Goal: Information Seeking & Learning: Learn about a topic

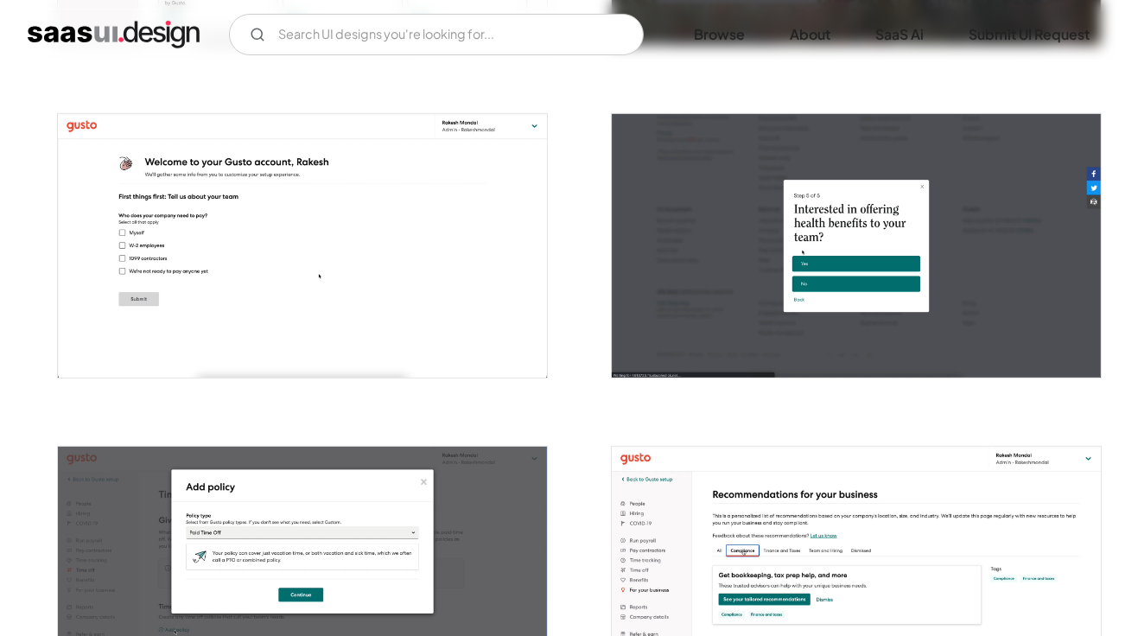
scroll to position [959, 0]
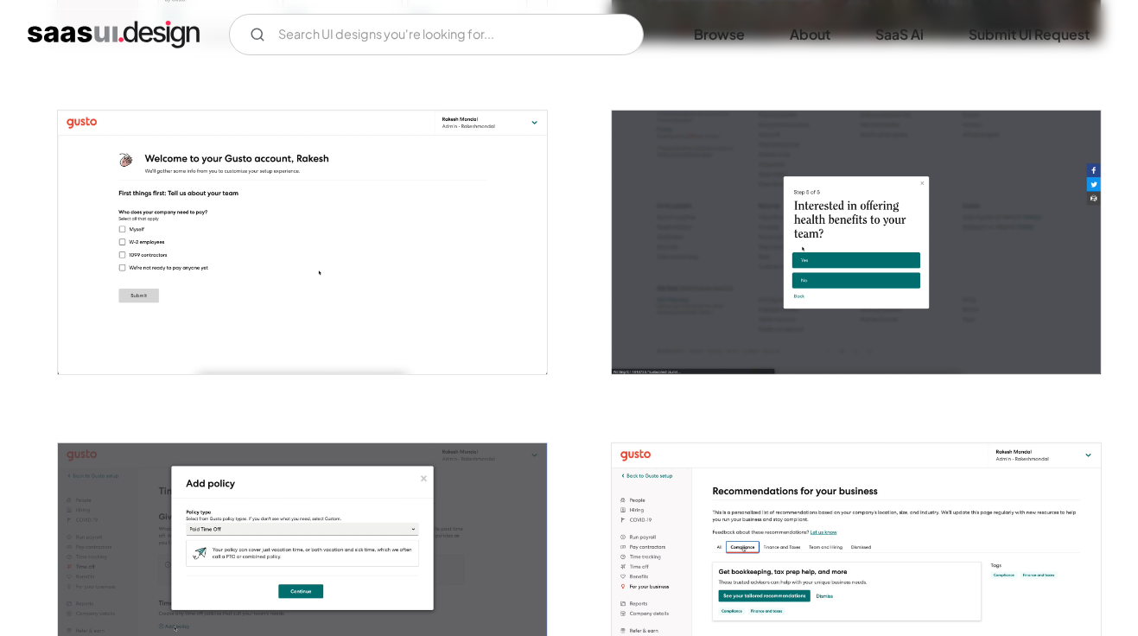
click at [207, 302] on img "open lightbox" at bounding box center [303, 242] width 490 height 263
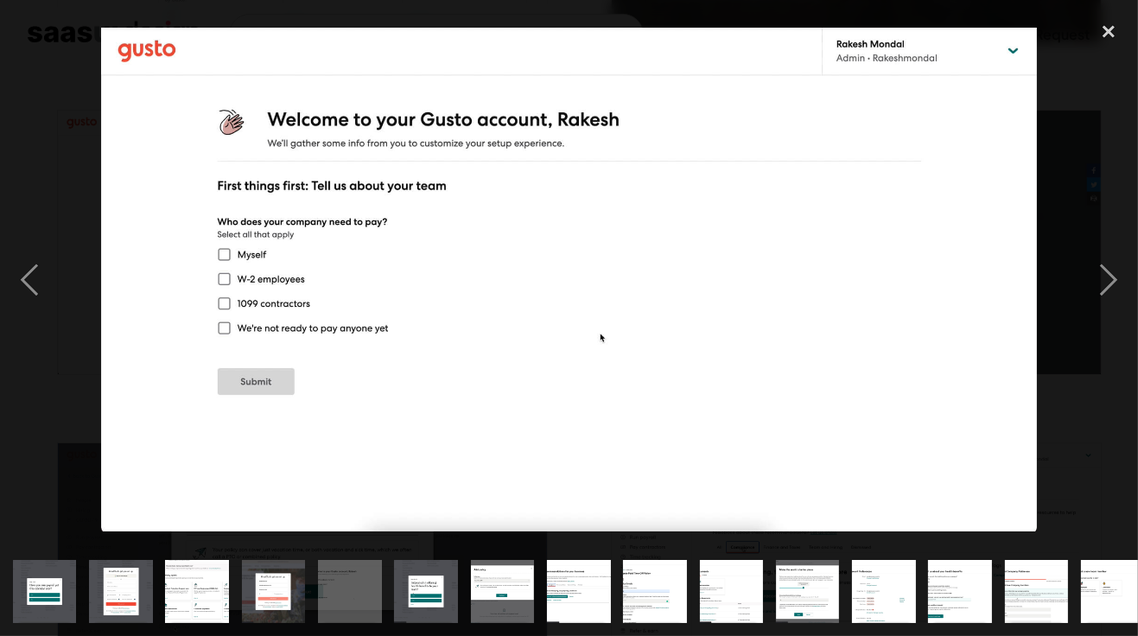
click at [23, 313] on div "previous image" at bounding box center [29, 280] width 59 height 534
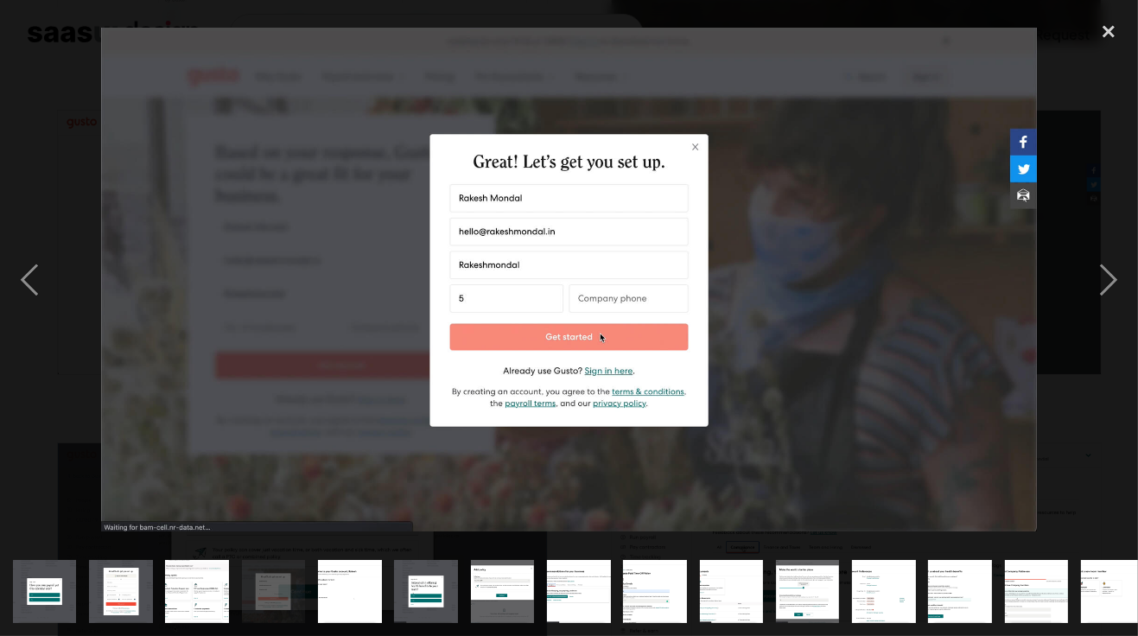
click at [1109, 306] on div "next image" at bounding box center [1108, 280] width 59 height 534
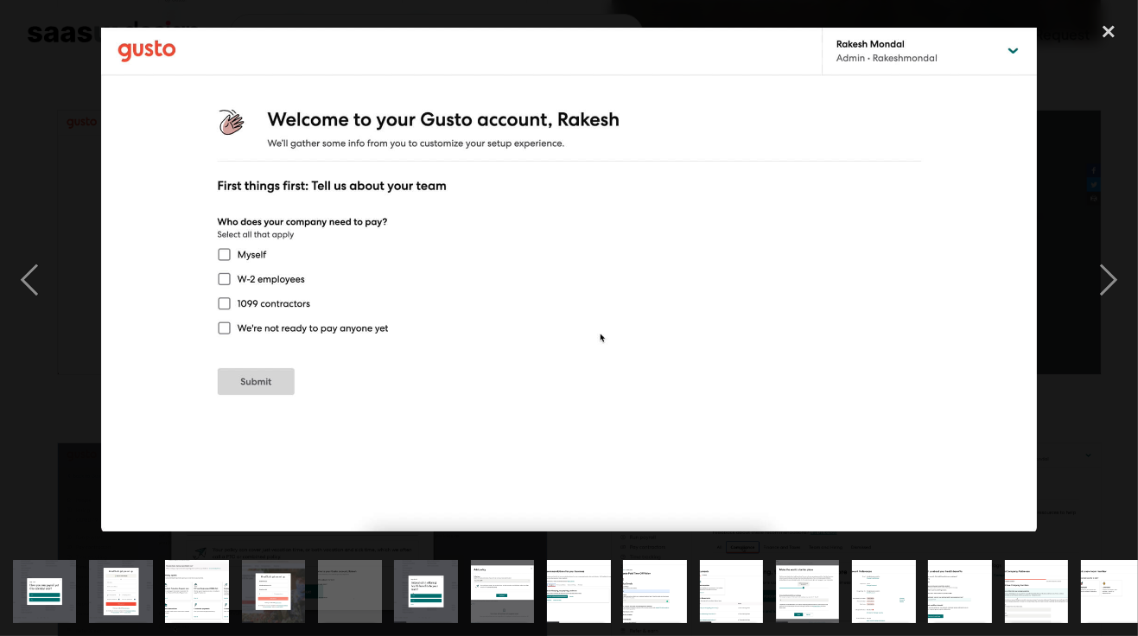
click at [1108, 308] on div "next image" at bounding box center [1108, 280] width 59 height 534
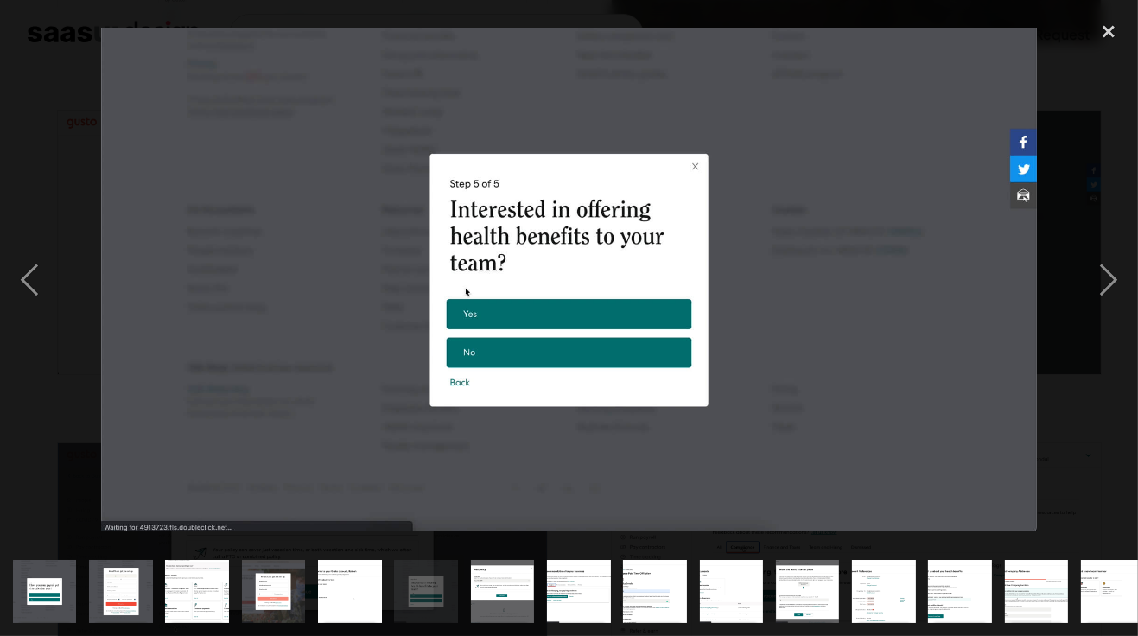
click at [1107, 309] on div "next image" at bounding box center [1108, 280] width 59 height 534
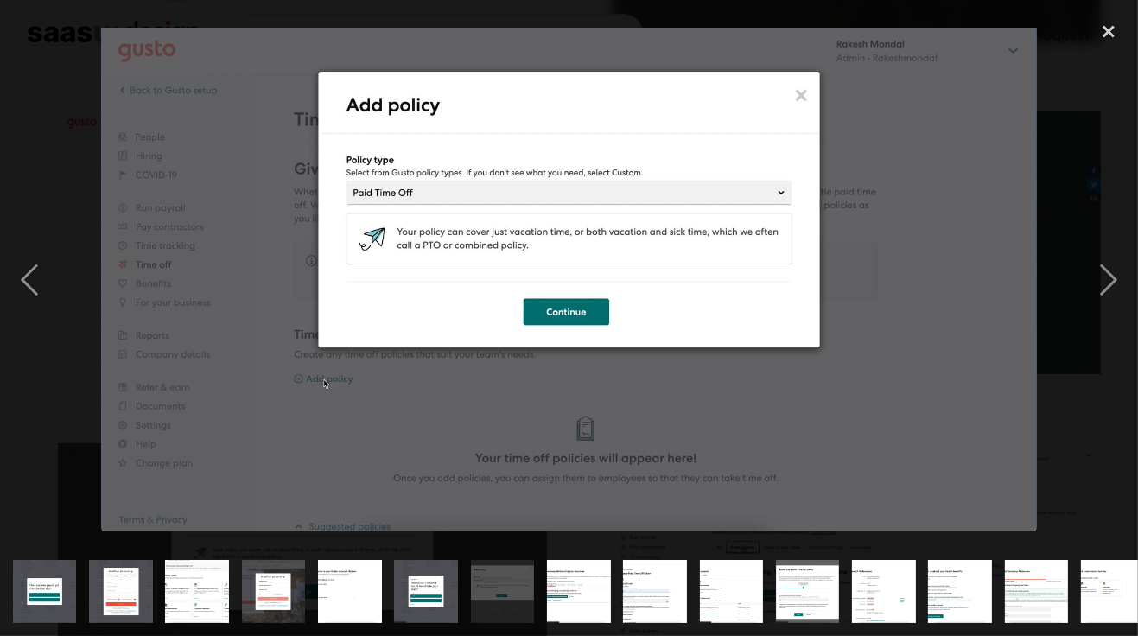
click at [1107, 316] on div "next image" at bounding box center [1108, 280] width 59 height 534
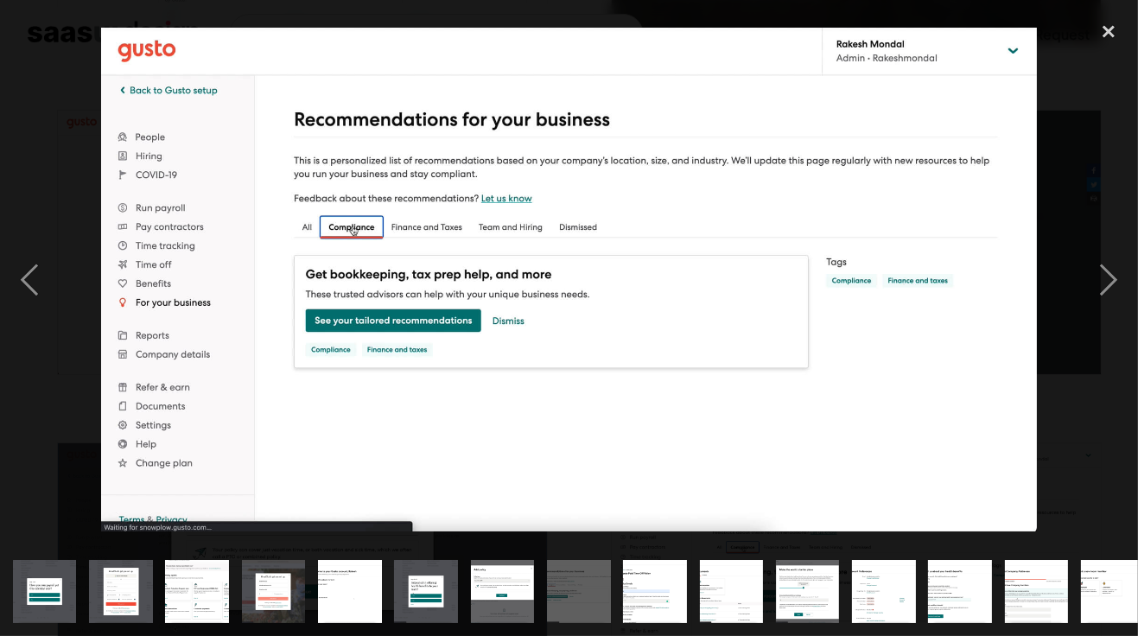
click at [1102, 311] on div "next image" at bounding box center [1108, 280] width 59 height 534
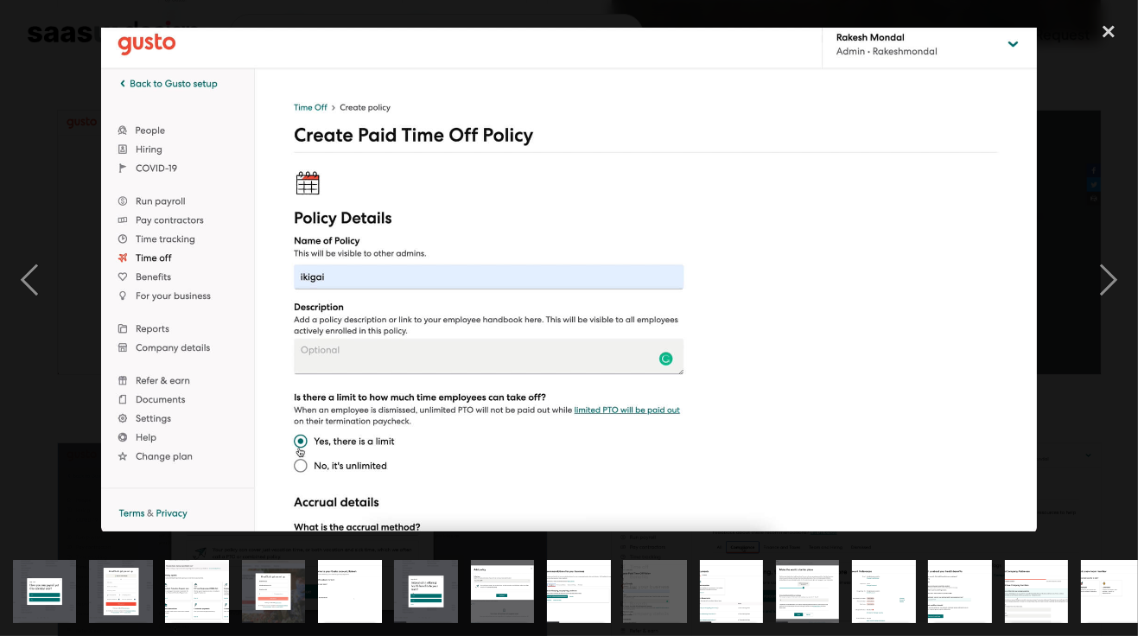
click at [1102, 299] on div "next image" at bounding box center [1108, 280] width 59 height 534
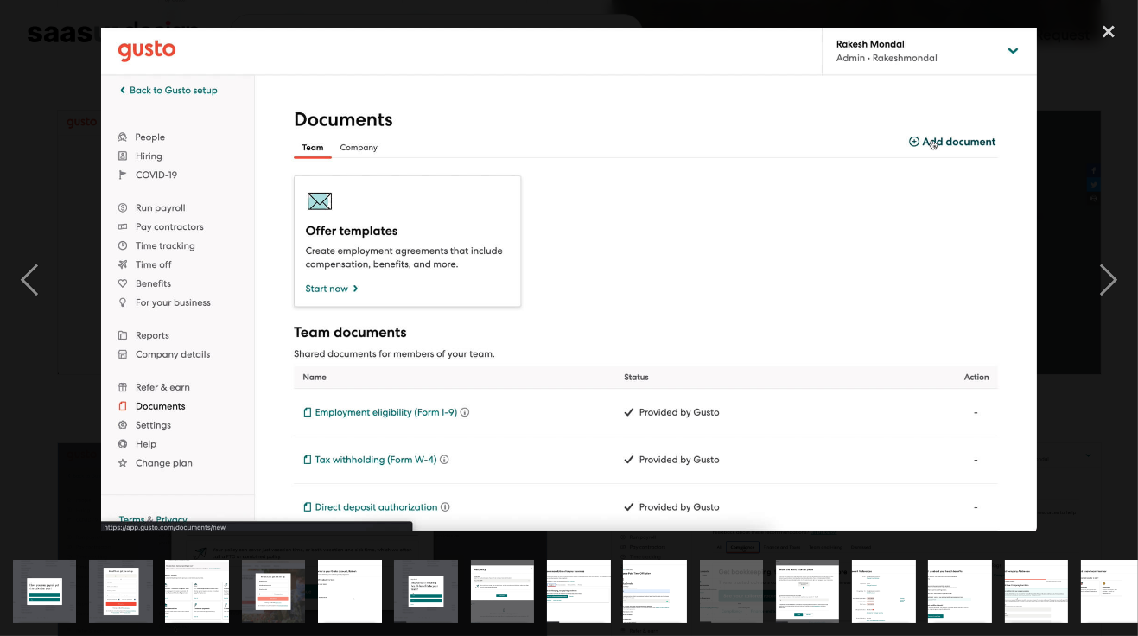
click at [1117, 302] on div "next image" at bounding box center [1108, 280] width 59 height 534
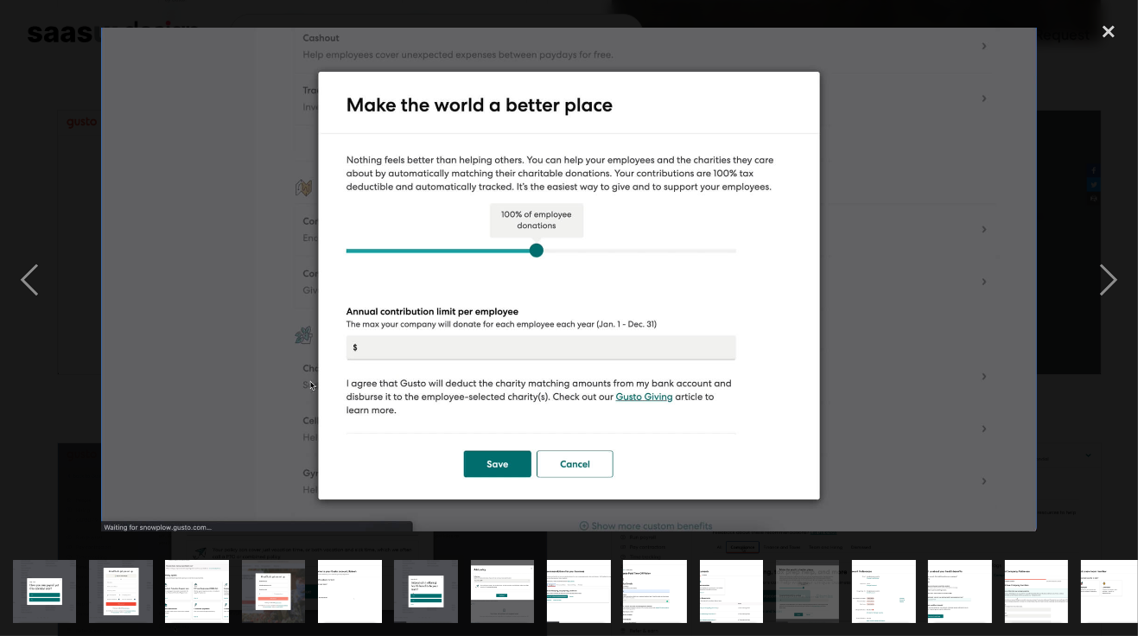
click at [31, 308] on div "previous image" at bounding box center [29, 280] width 59 height 534
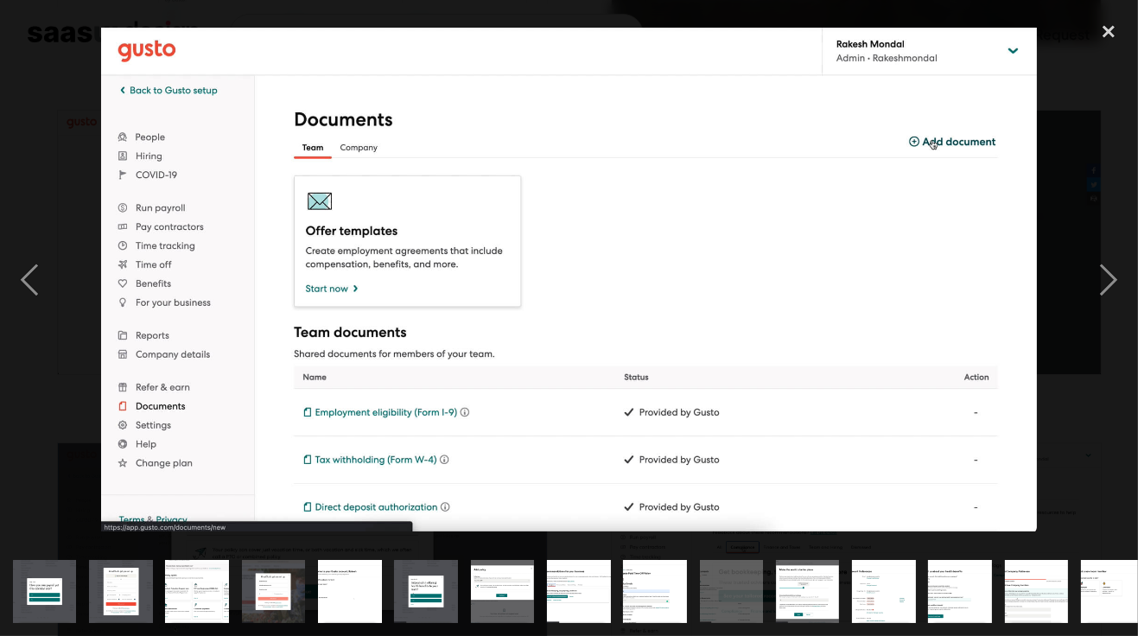
click at [1114, 304] on div "next image" at bounding box center [1108, 280] width 59 height 534
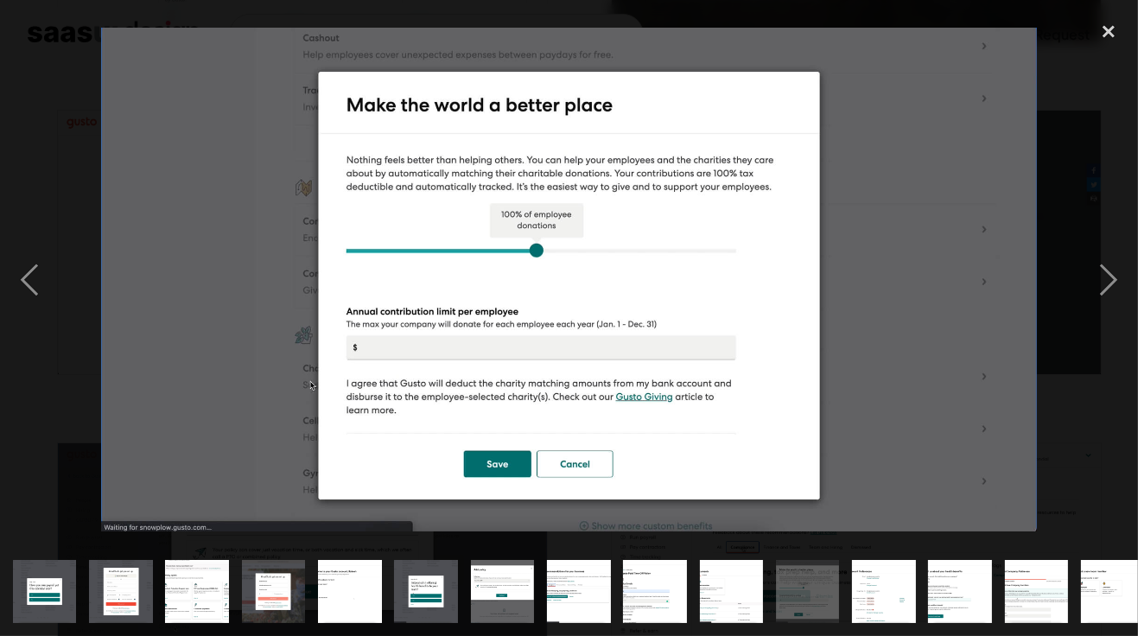
click at [1111, 302] on div "next image" at bounding box center [1108, 280] width 59 height 534
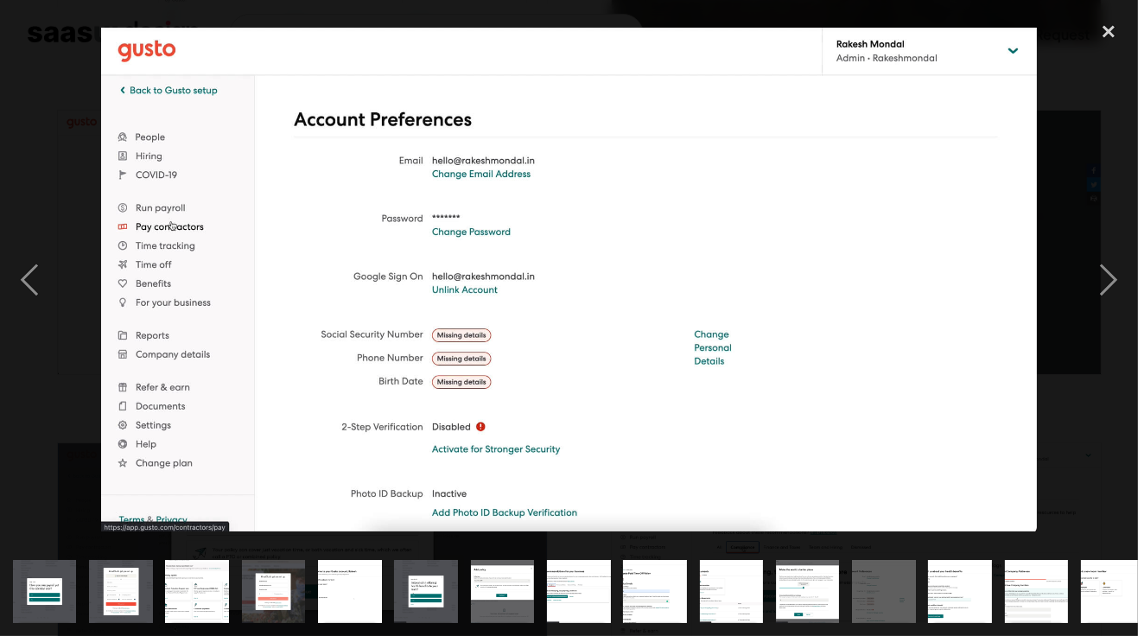
click at [38, 306] on div "previous image" at bounding box center [29, 280] width 59 height 534
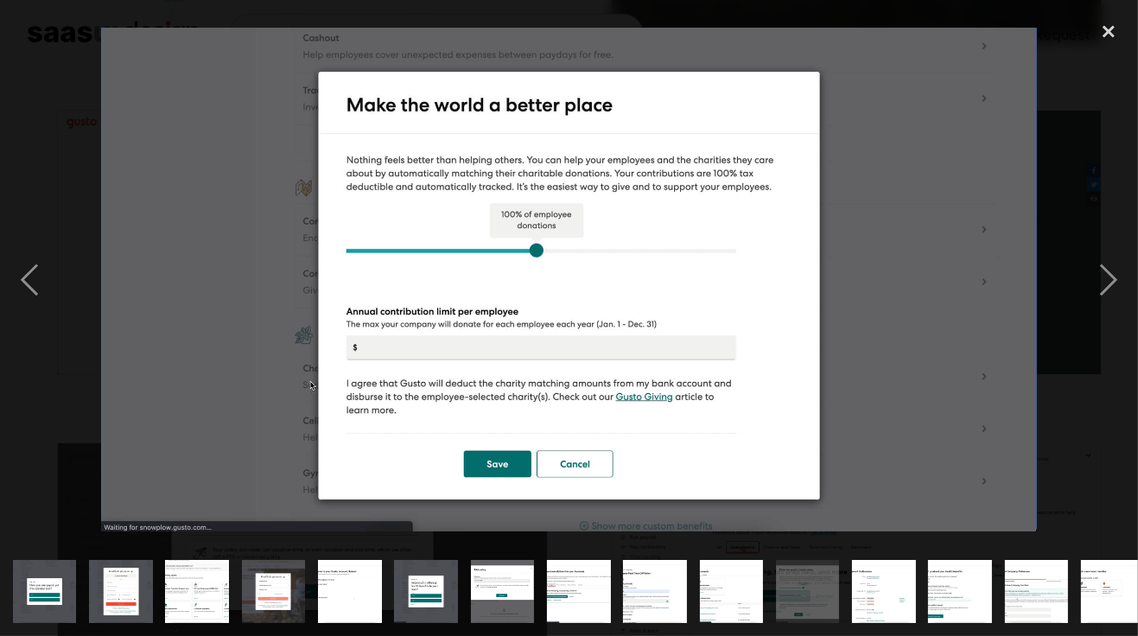
click at [1110, 311] on div "next image" at bounding box center [1108, 280] width 59 height 534
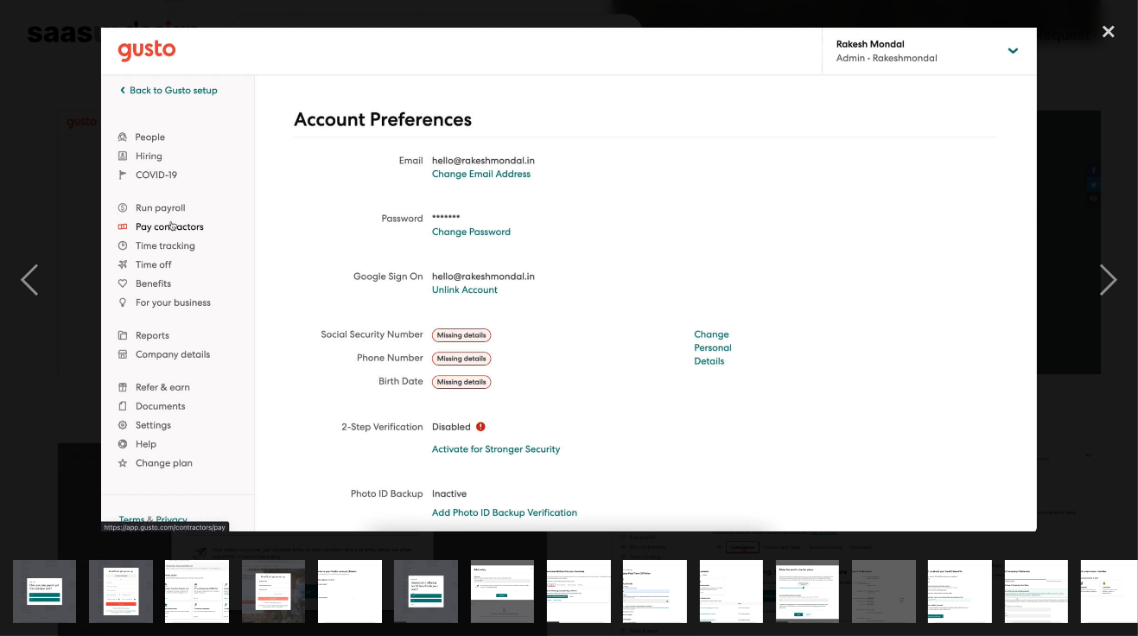
click at [1086, 305] on div "next image" at bounding box center [1108, 280] width 59 height 534
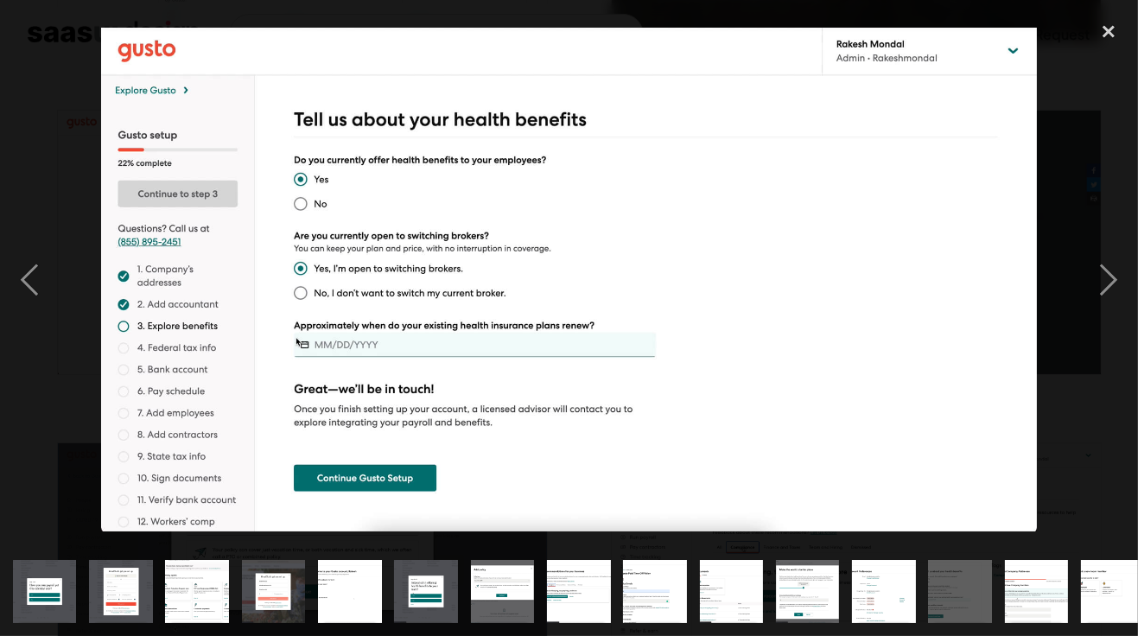
click at [1100, 301] on div "next image" at bounding box center [1108, 280] width 59 height 534
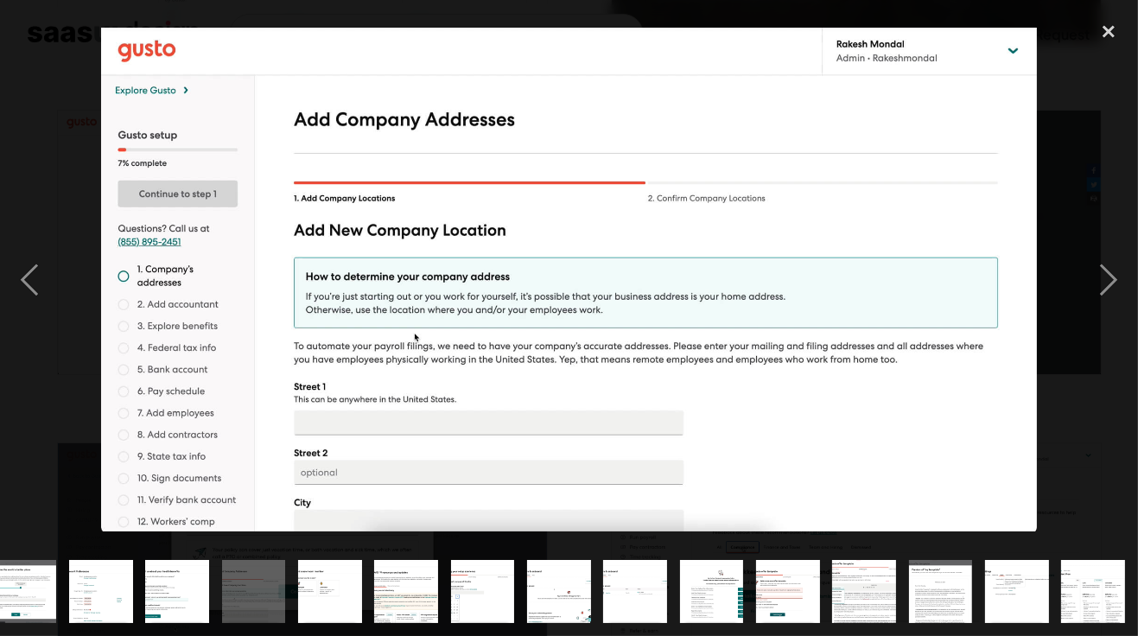
scroll to position [0, 906]
click at [1106, 302] on div "next image" at bounding box center [1108, 280] width 59 height 534
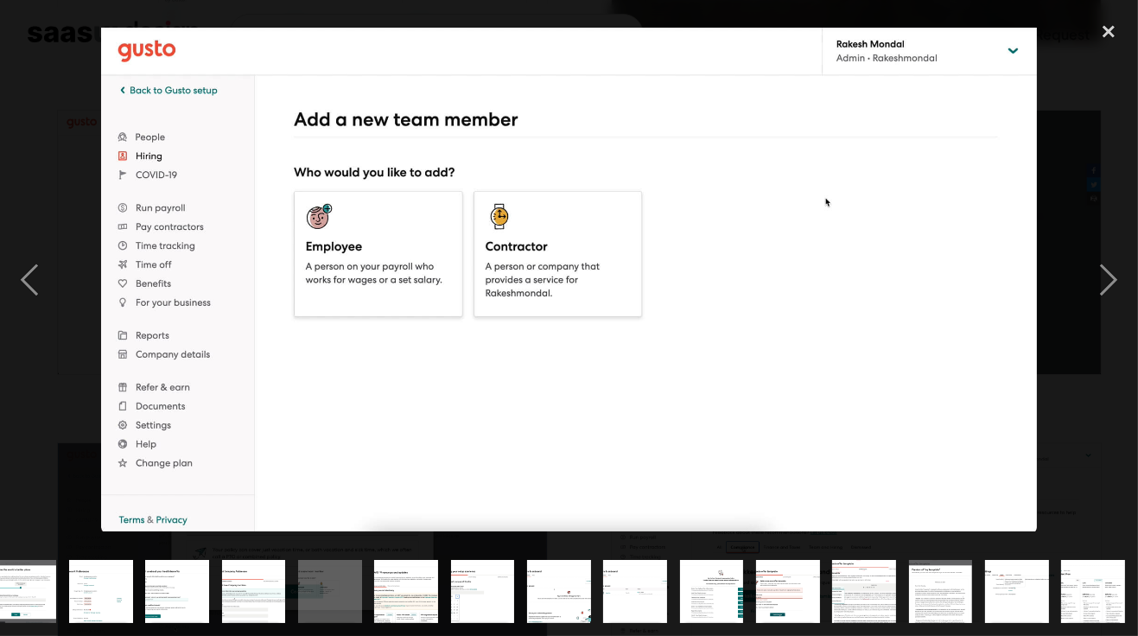
click at [1114, 295] on div "next image" at bounding box center [1108, 280] width 59 height 534
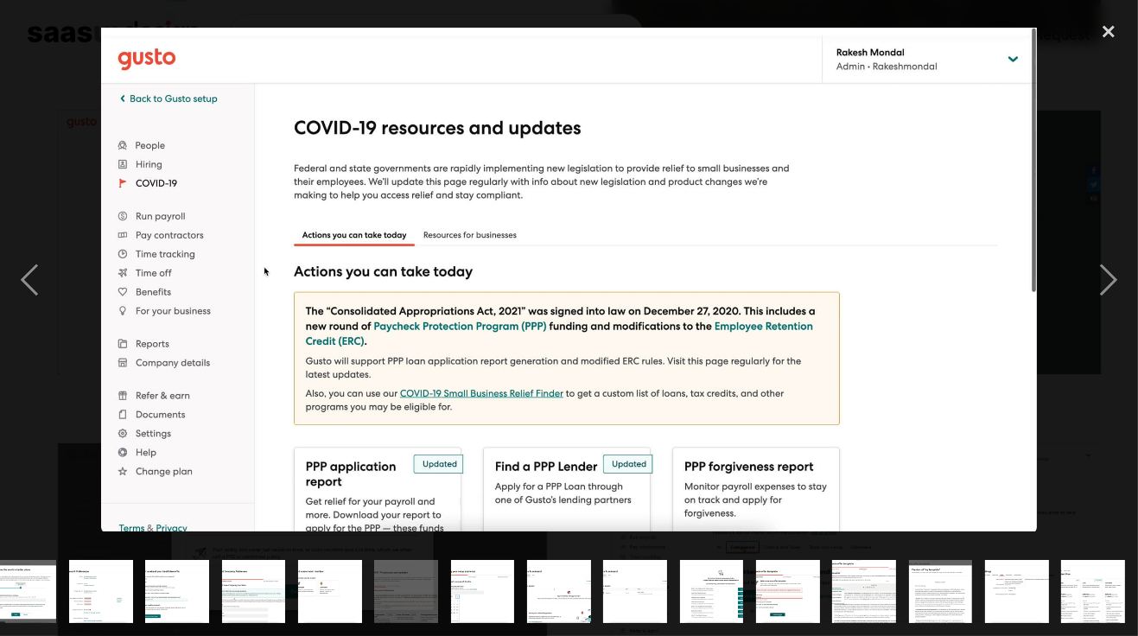
click at [1109, 308] on div "next image" at bounding box center [1108, 280] width 59 height 534
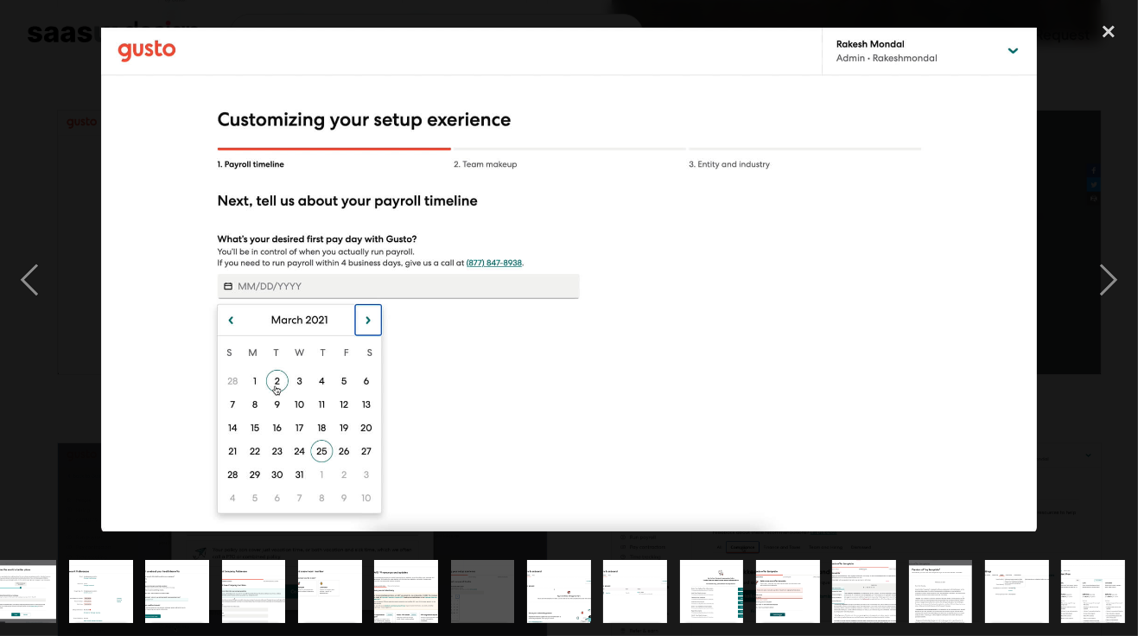
click at [1106, 307] on div "next image" at bounding box center [1108, 280] width 59 height 534
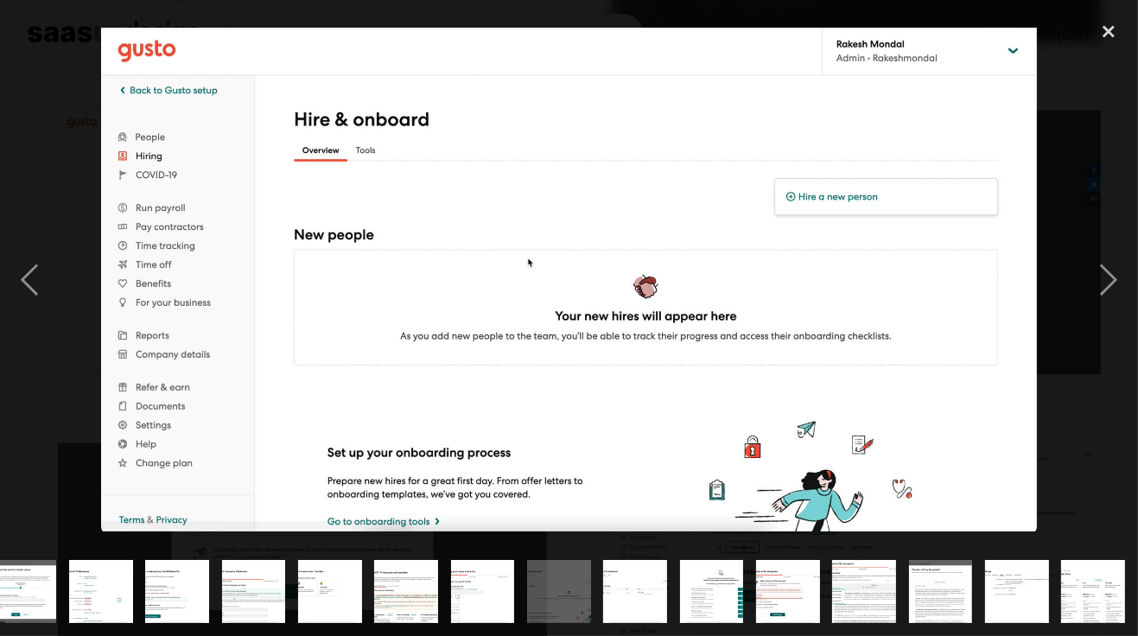
click at [1109, 309] on div "next image" at bounding box center [1108, 280] width 59 height 534
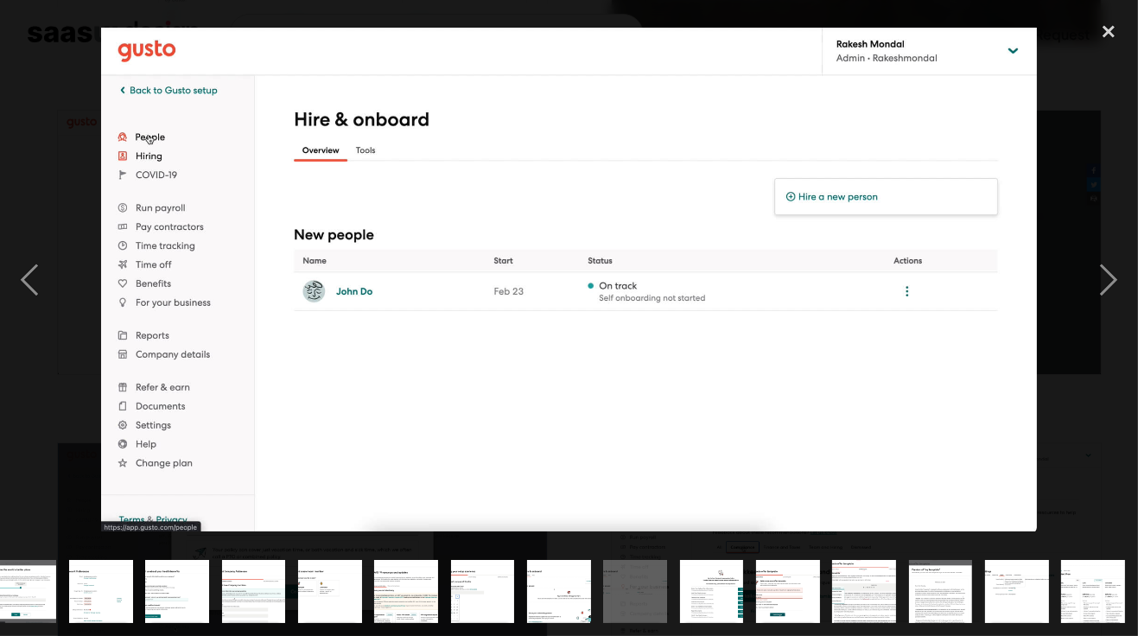
click at [1106, 318] on div "next image" at bounding box center [1108, 280] width 59 height 534
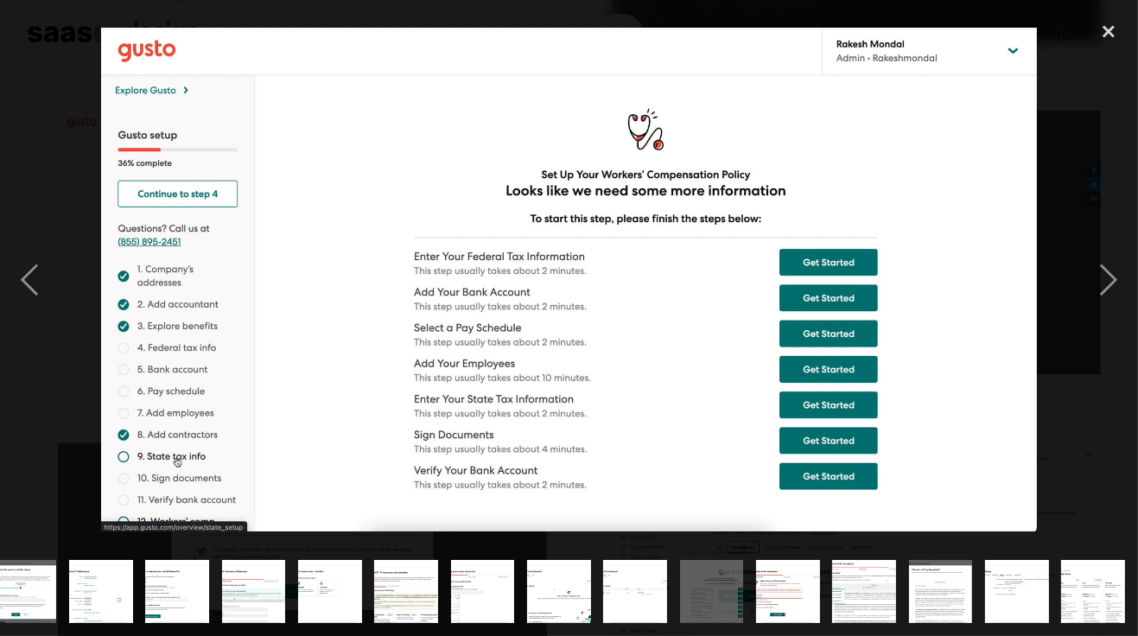
click at [1102, 319] on div "next image" at bounding box center [1108, 280] width 59 height 534
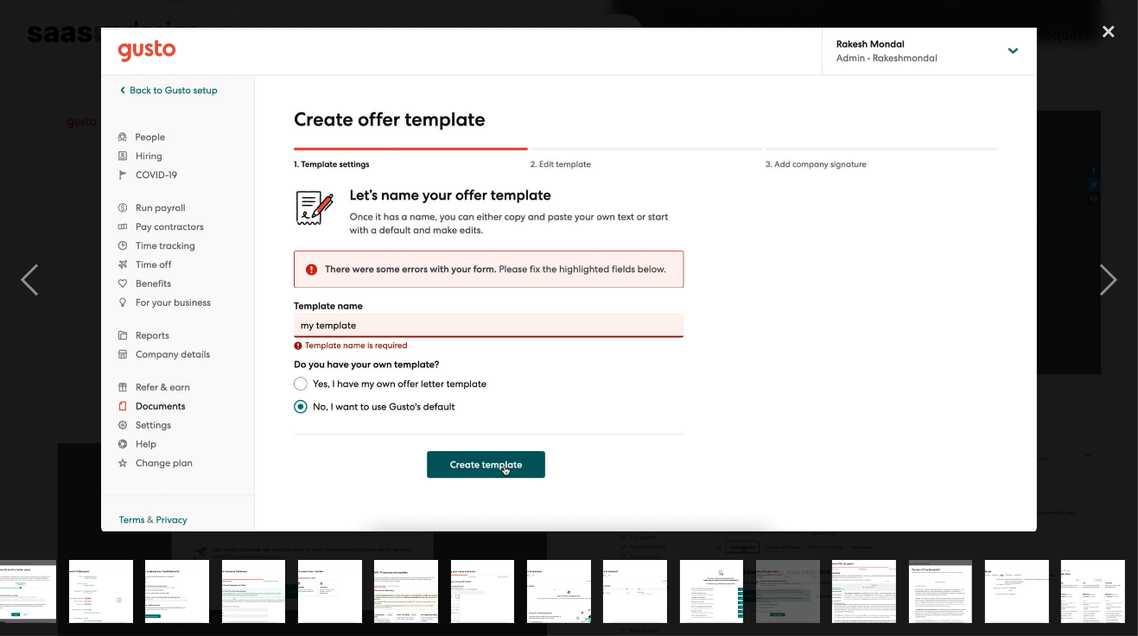
click at [1109, 307] on div "next image" at bounding box center [1108, 280] width 59 height 534
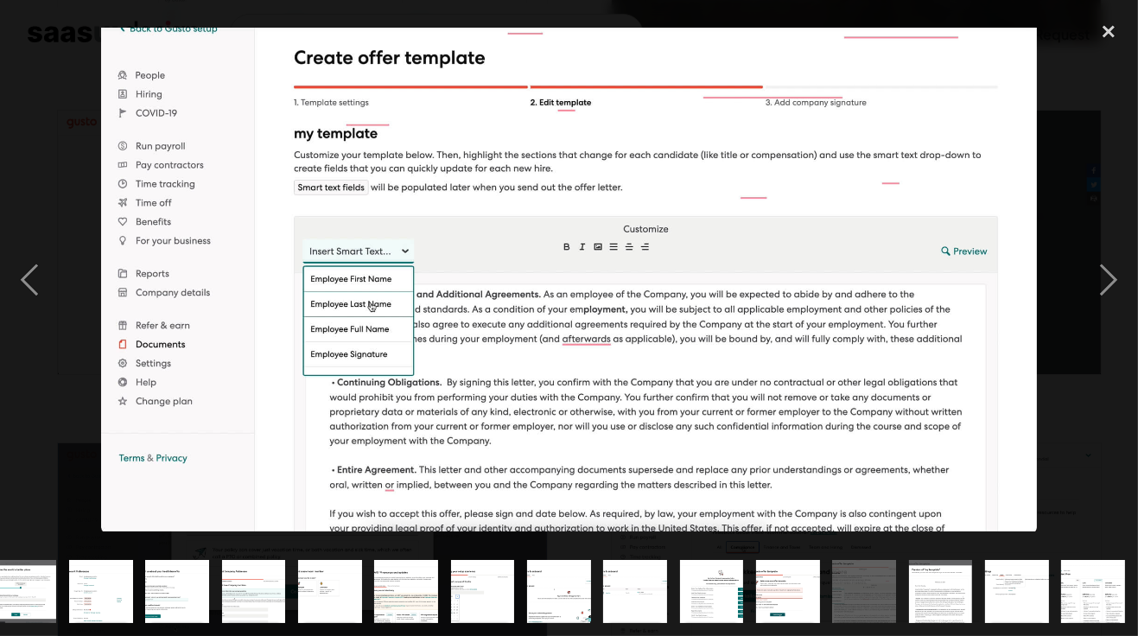
click at [36, 290] on div "previous image" at bounding box center [29, 280] width 59 height 534
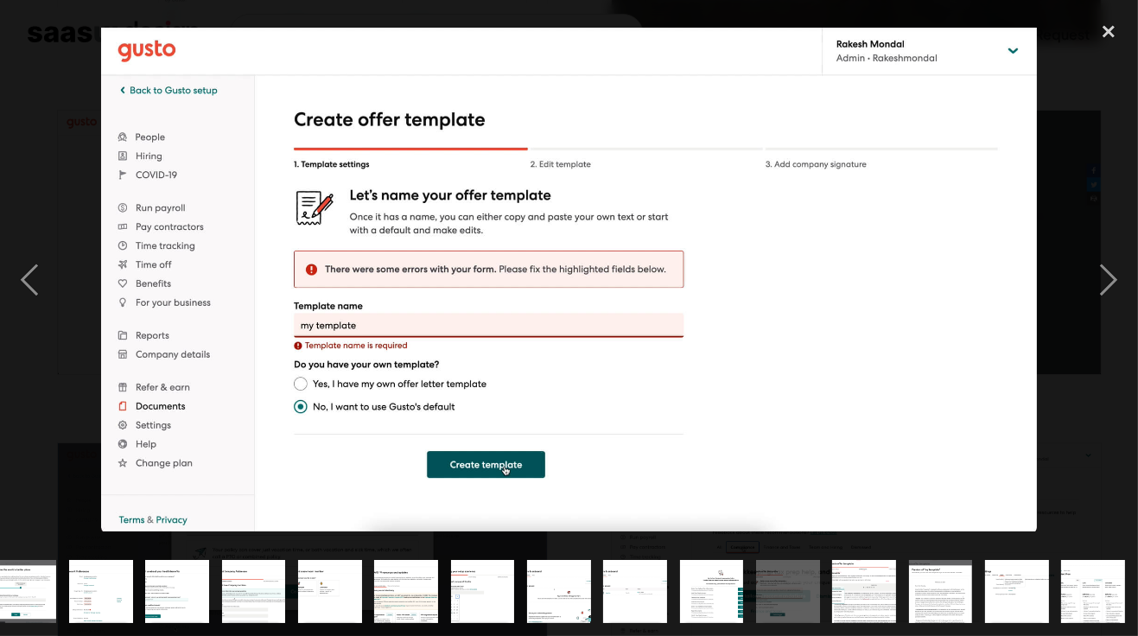
click at [1110, 301] on div "next image" at bounding box center [1108, 280] width 59 height 534
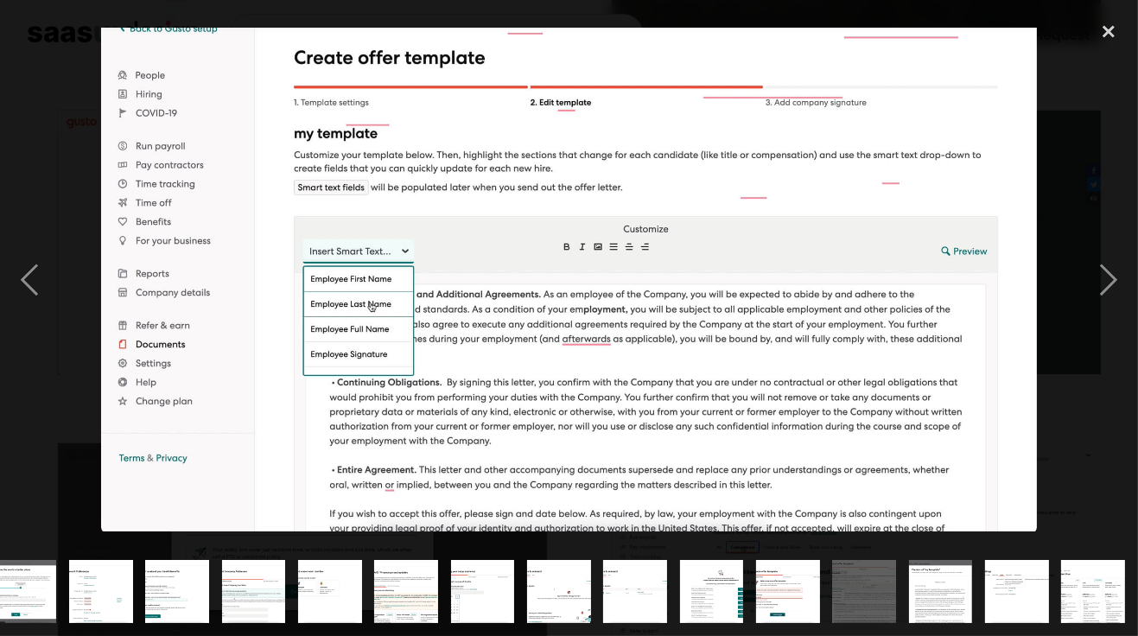
click at [1109, 302] on div "next image" at bounding box center [1108, 280] width 59 height 534
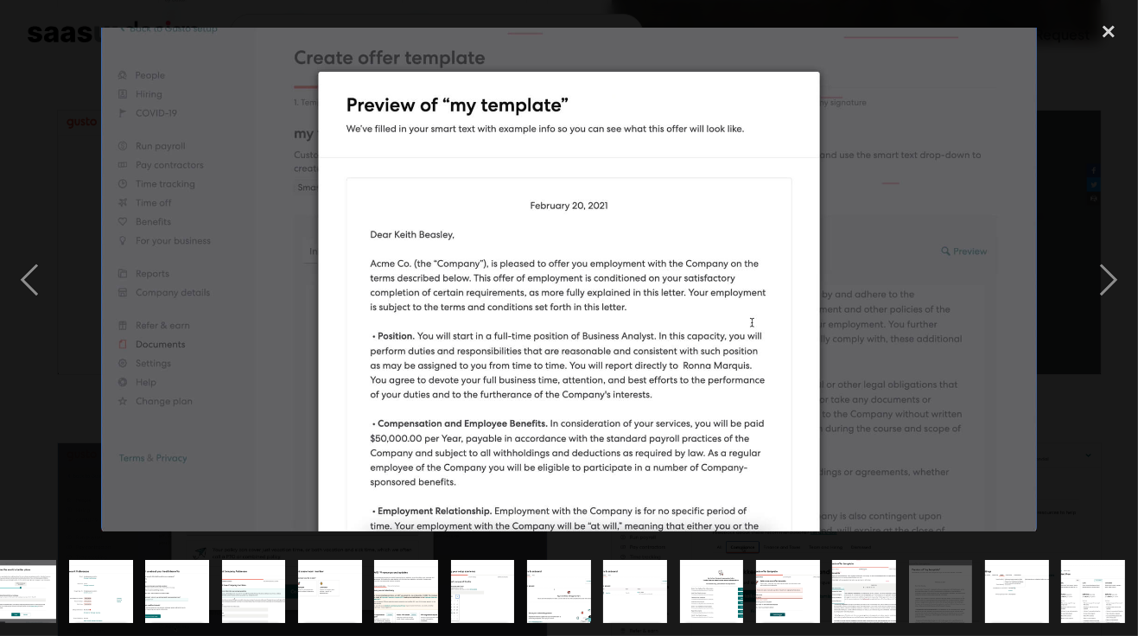
click at [1102, 314] on div "next image" at bounding box center [1108, 280] width 59 height 534
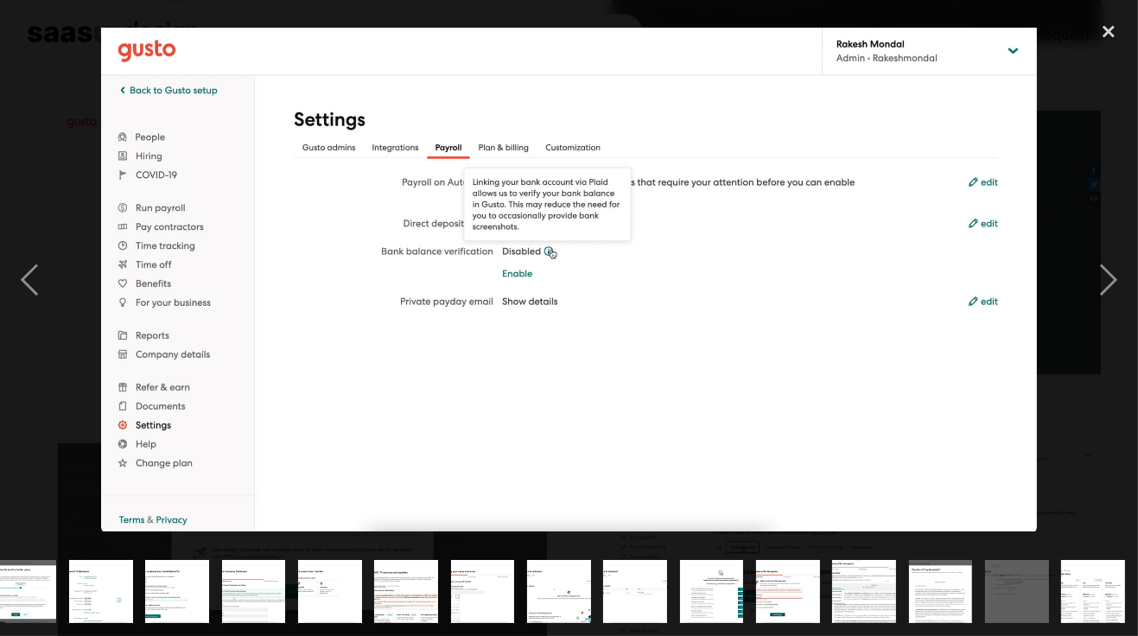
click at [1101, 313] on div "next image" at bounding box center [1108, 280] width 59 height 534
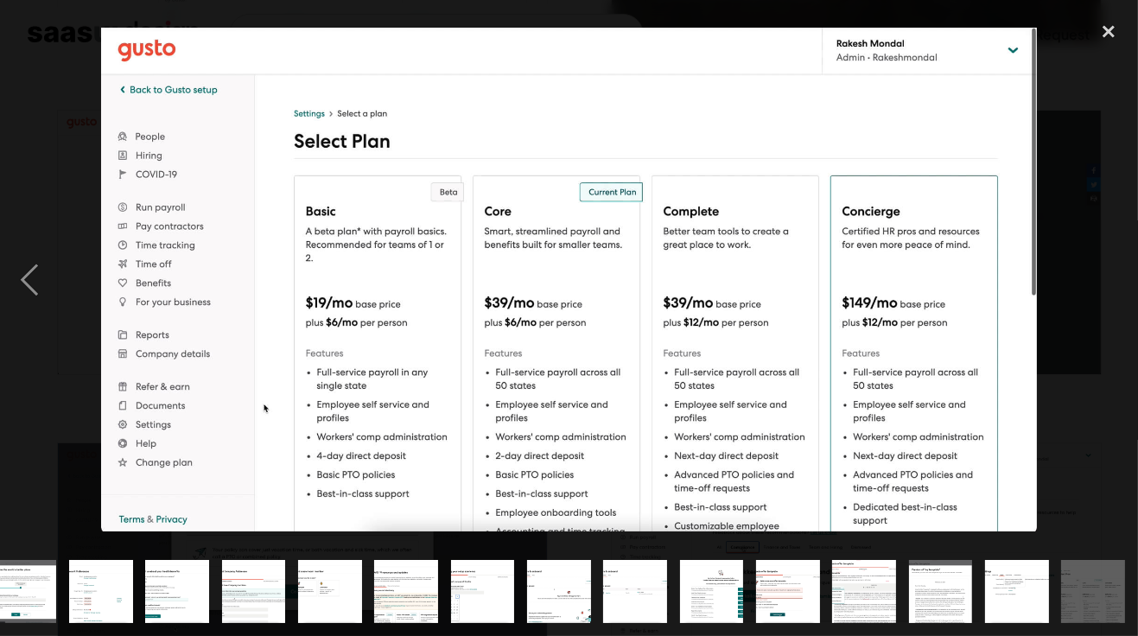
click at [1110, 320] on div "next image" at bounding box center [1108, 280] width 59 height 534
click at [1107, 35] on div "close lightbox" at bounding box center [1108, 32] width 59 height 38
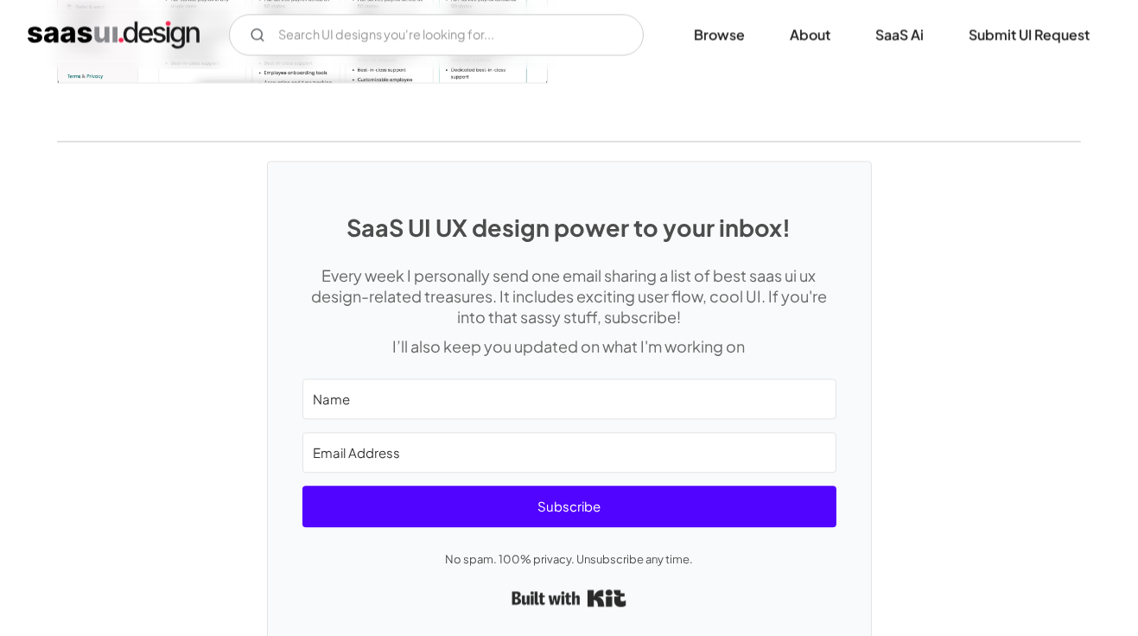
scroll to position [4599, 0]
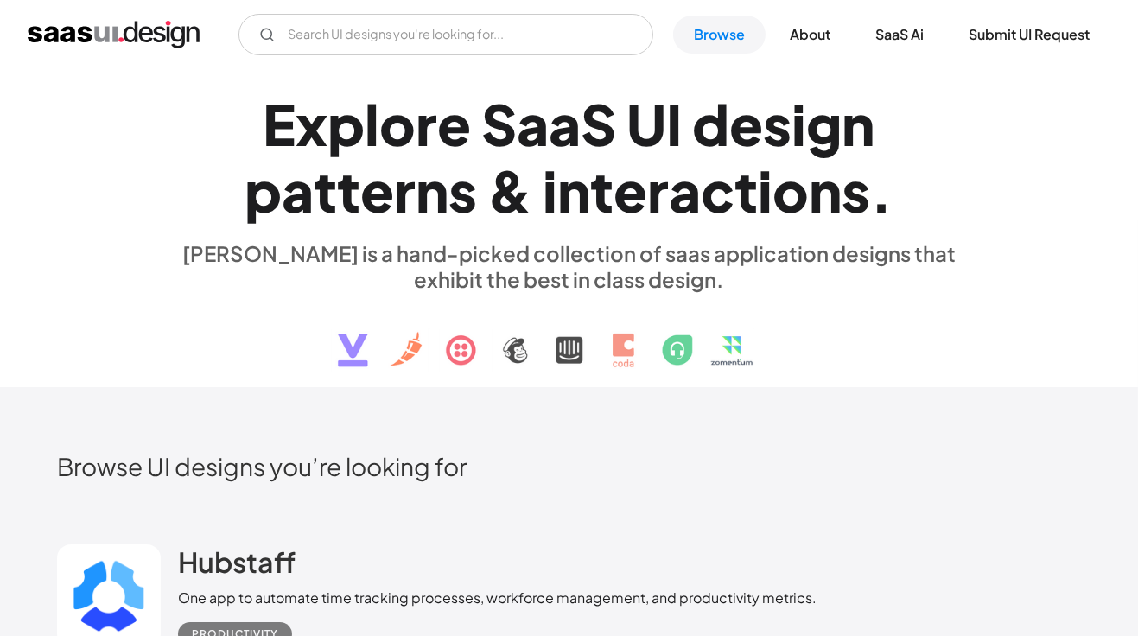
click at [727, 37] on link "Browse" at bounding box center [719, 35] width 92 height 38
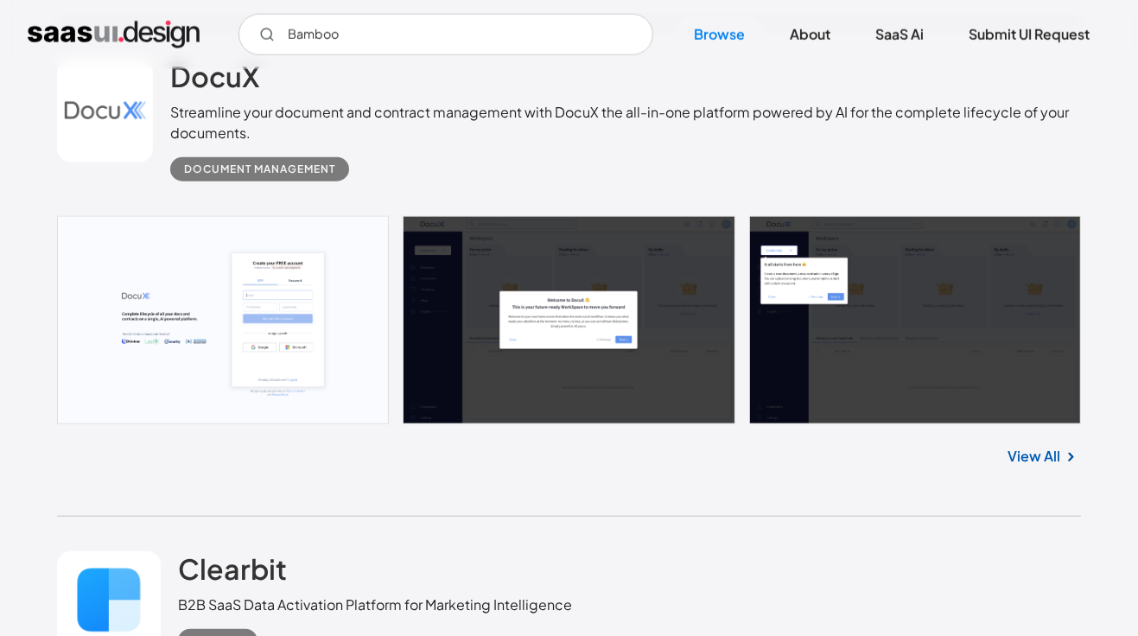
click at [387, 32] on input "Bamboo" at bounding box center [445, 34] width 415 height 41
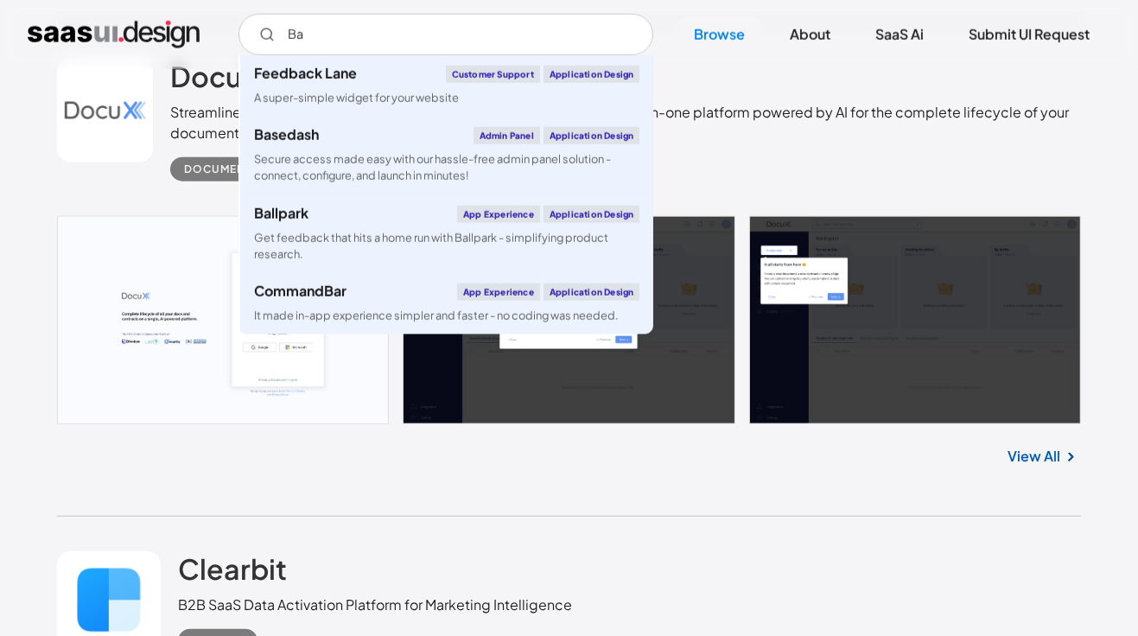
type input "B"
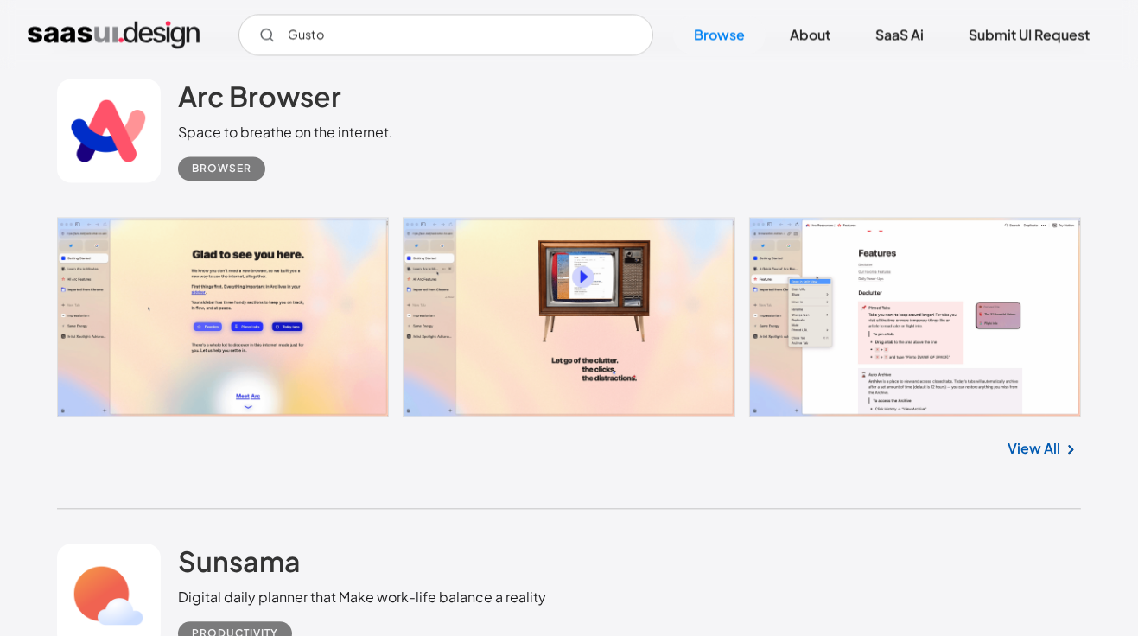
scroll to position [28889, 0]
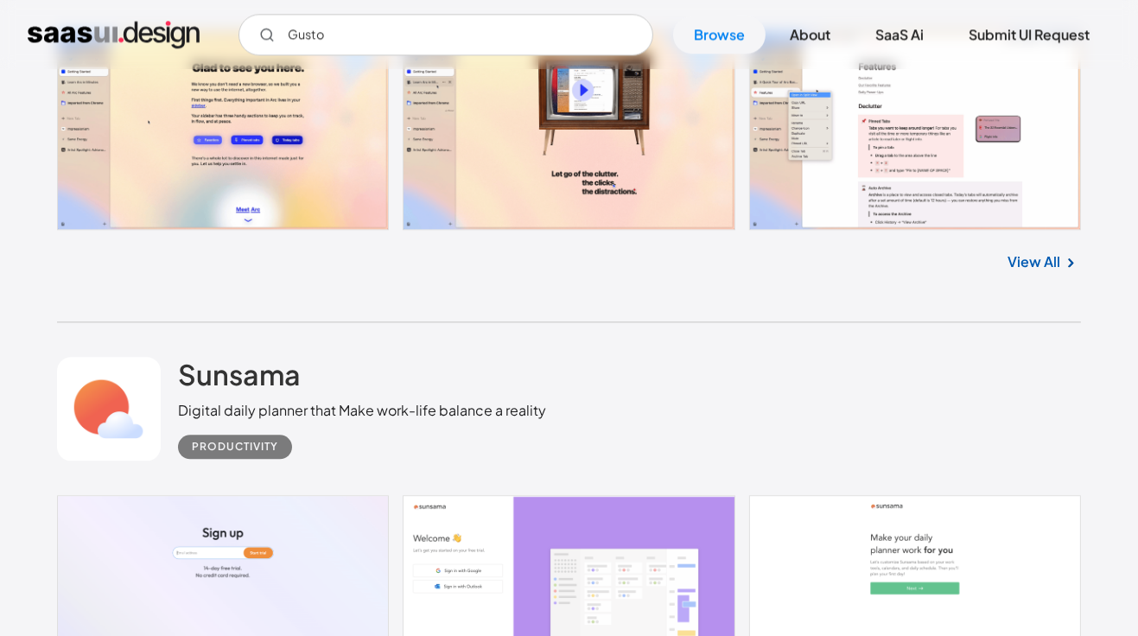
type input "Gusto"
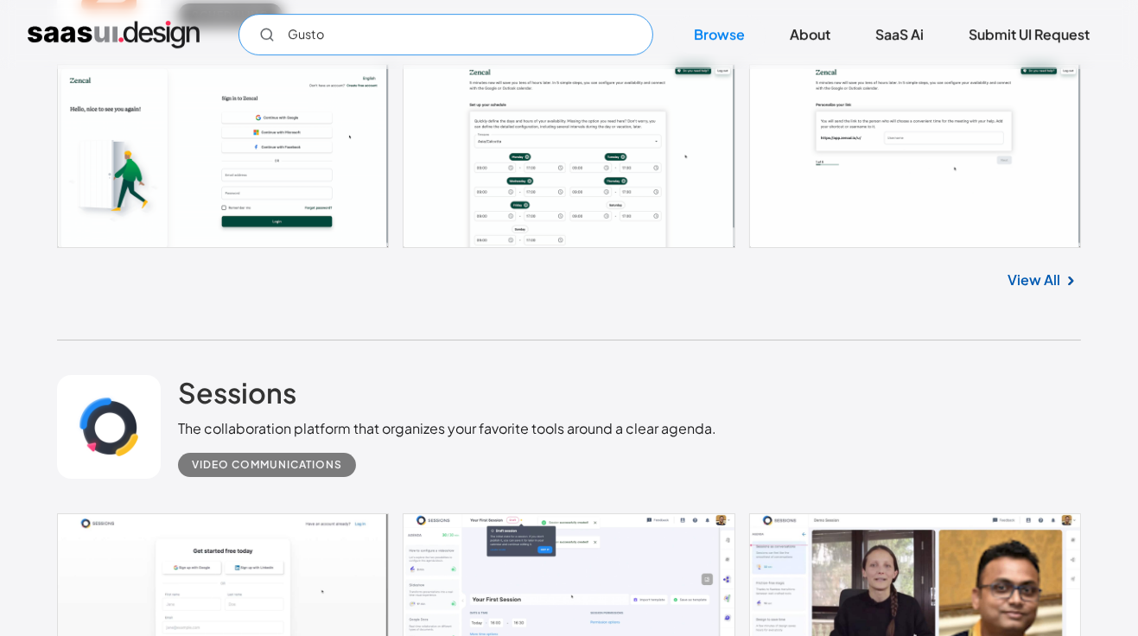
scroll to position [31160, 0]
